Goal: Information Seeking & Learning: Learn about a topic

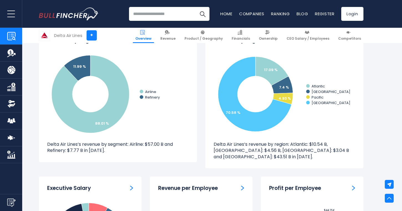
scroll to position [446, 0]
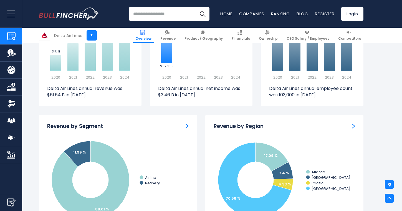
click at [12, 120] on img "Company Employees" at bounding box center [11, 121] width 8 height 8
click at [14, 120] on img "Company Employees" at bounding box center [11, 121] width 8 height 8
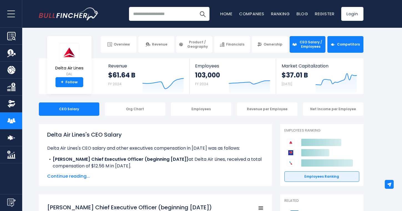
click at [348, 43] on span "Competitors" at bounding box center [348, 44] width 23 height 4
click at [351, 46] on span "Competitors" at bounding box center [348, 44] width 23 height 4
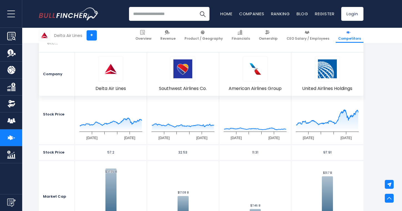
scroll to position [194, 0]
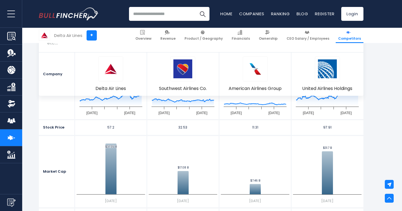
click at [13, 124] on img "Company Employees" at bounding box center [11, 121] width 8 height 8
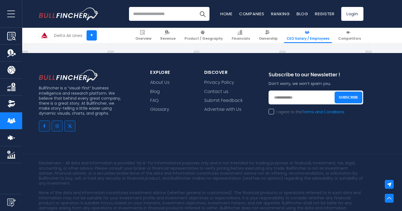
scroll to position [2216, 0]
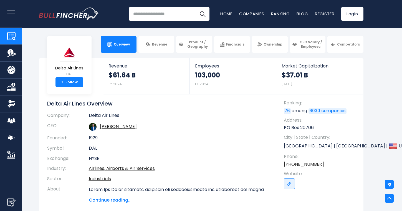
scroll to position [446, 0]
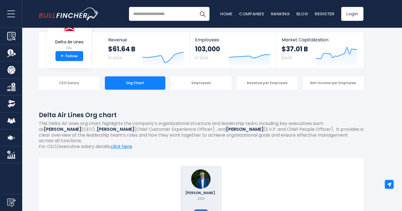
scroll to position [25, 0]
